Goal: Information Seeking & Learning: Learn about a topic

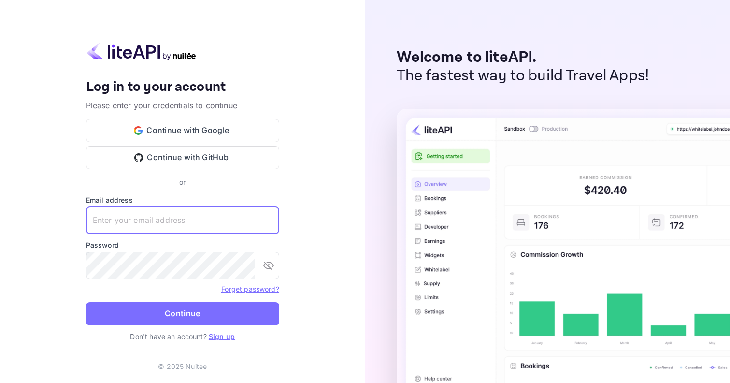
click at [268, 220] on input "text" at bounding box center [182, 220] width 193 height 27
click at [172, 133] on button "Continue with Google" at bounding box center [182, 130] width 193 height 23
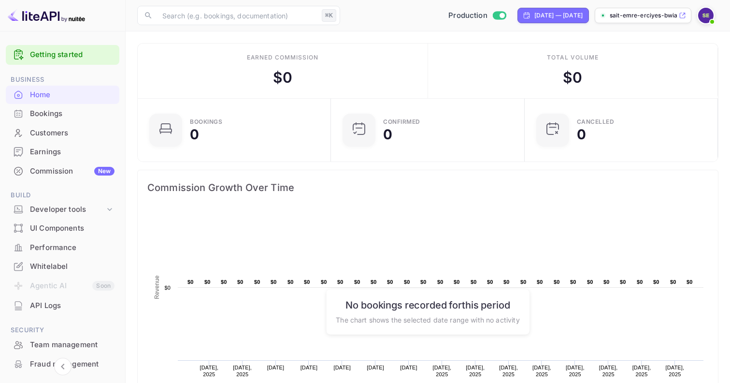
click at [59, 118] on div "Bookings" at bounding box center [72, 113] width 85 height 11
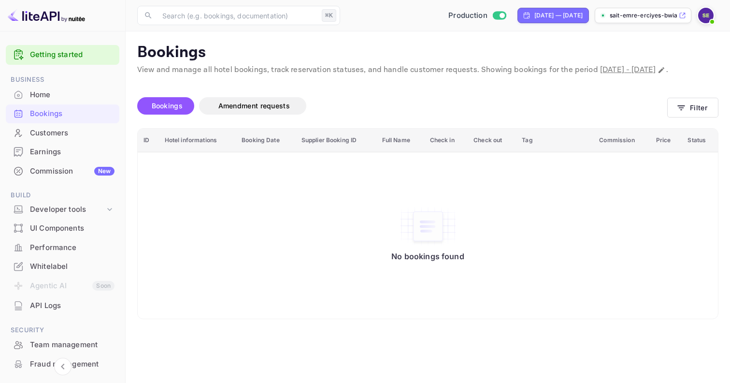
click at [54, 134] on div "Customers" at bounding box center [72, 133] width 85 height 11
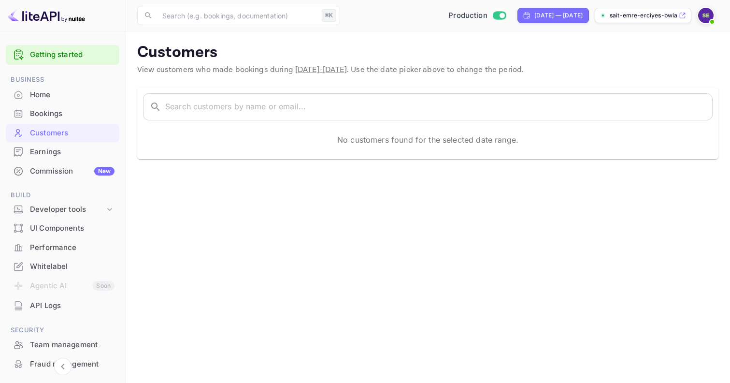
click at [54, 149] on div "Earnings" at bounding box center [72, 151] width 85 height 11
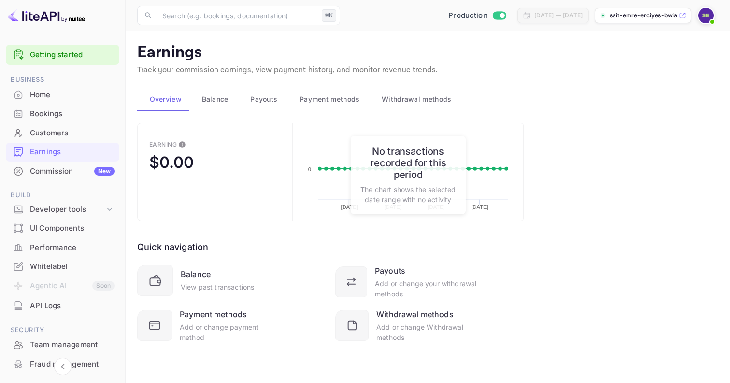
click at [56, 174] on div "Commission New" at bounding box center [72, 171] width 85 height 11
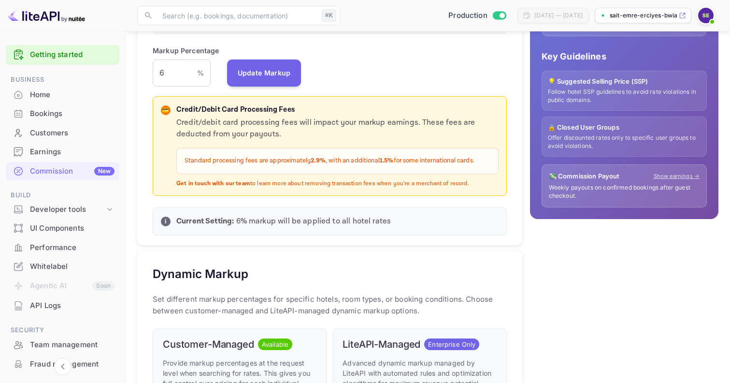
scroll to position [174, 0]
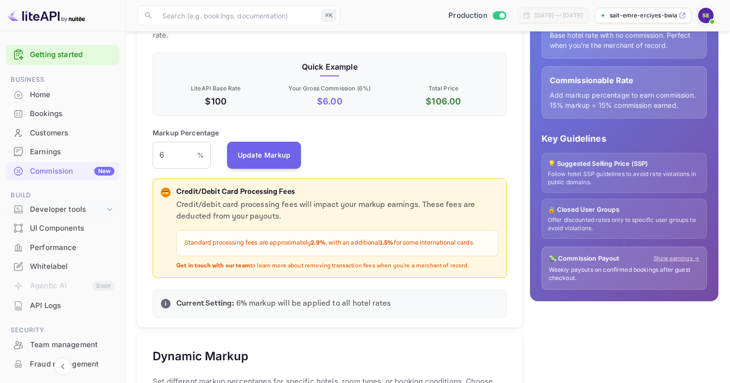
click at [49, 204] on div "Developer tools" at bounding box center [67, 209] width 75 height 11
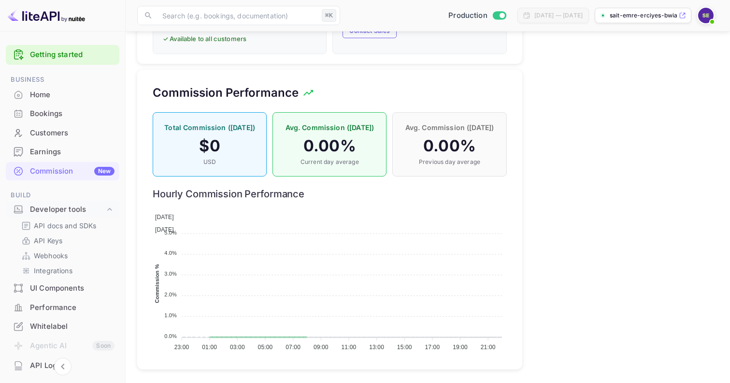
scroll to position [627, 0]
click at [58, 225] on p "API docs and SDKs" at bounding box center [65, 225] width 63 height 10
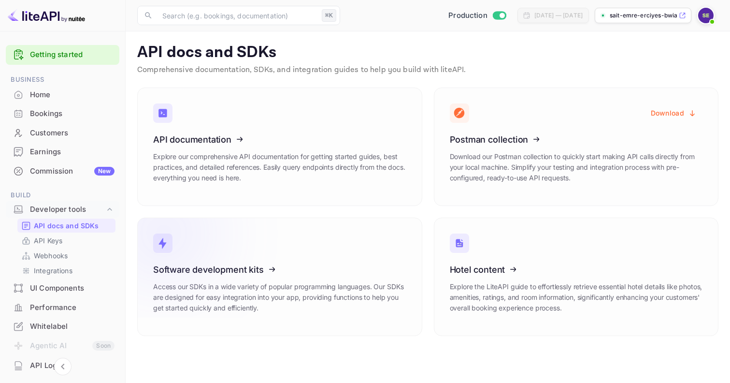
click at [252, 301] on icon at bounding box center [213, 268] width 150 height 100
